Goal: Information Seeking & Learning: Learn about a topic

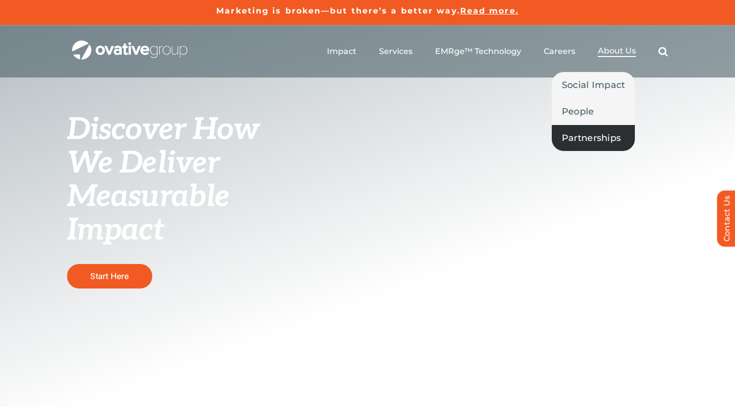
click at [584, 135] on span "Partnerships" at bounding box center [591, 138] width 59 height 14
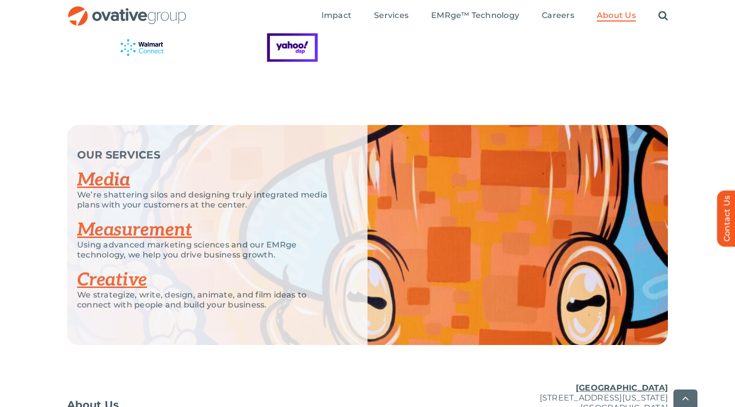
scroll to position [2098, 0]
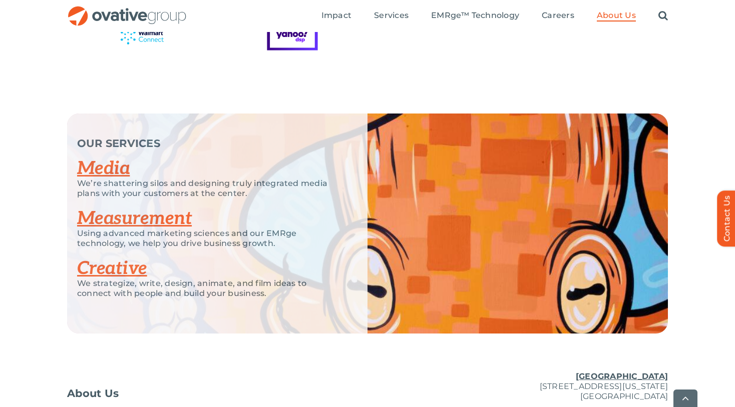
click at [121, 208] on link "Measurement" at bounding box center [134, 219] width 115 height 22
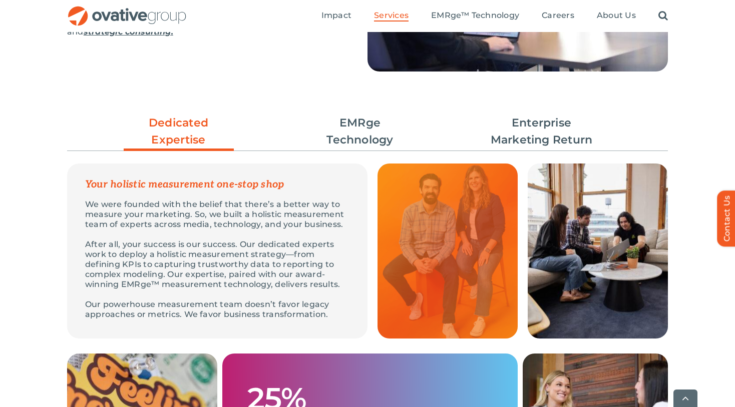
scroll to position [239, 0]
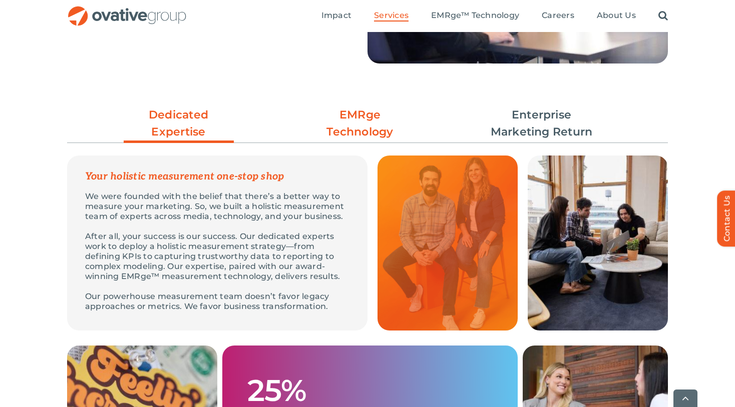
click at [366, 117] on link "EMRge Technology" at bounding box center [360, 124] width 110 height 34
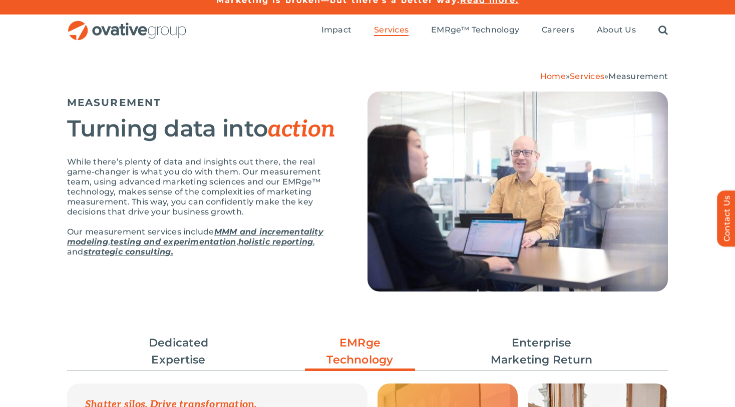
scroll to position [0, 0]
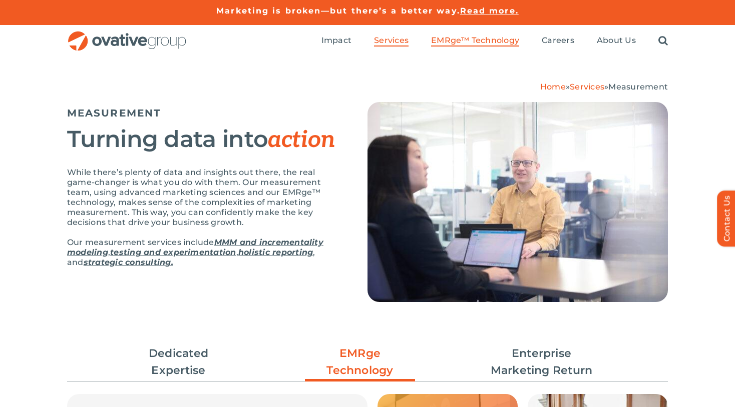
click at [450, 42] on span "EMRge™ Technology" at bounding box center [475, 41] width 88 height 10
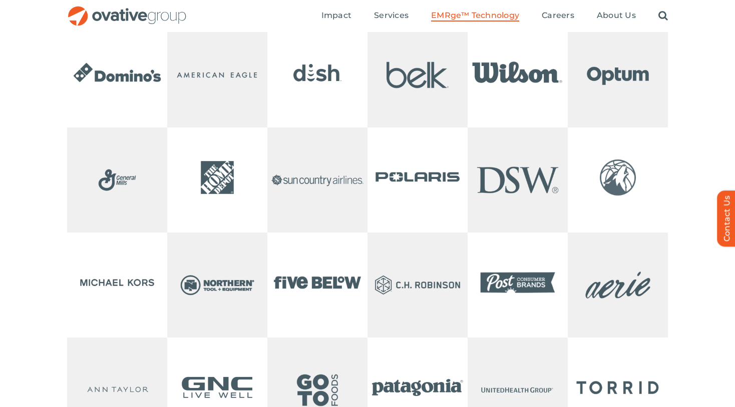
scroll to position [2063, 0]
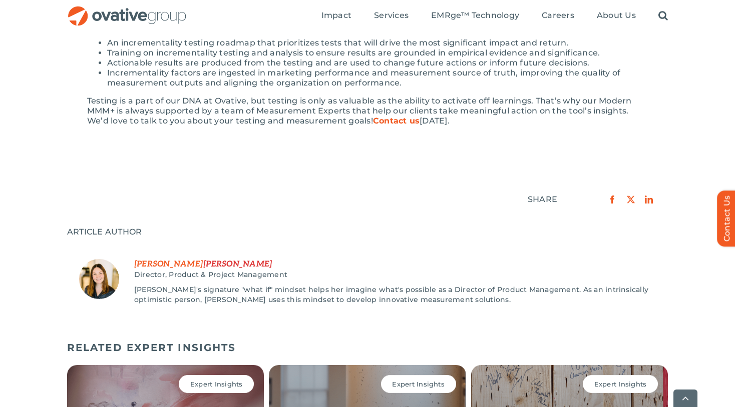
scroll to position [802, 0]
